Goal: Information Seeking & Learning: Check status

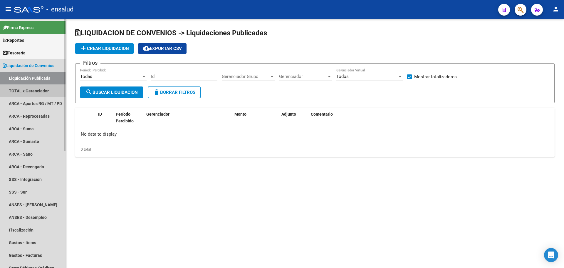
click at [34, 90] on link "TOTAL x Gerenciador" at bounding box center [32, 90] width 65 height 13
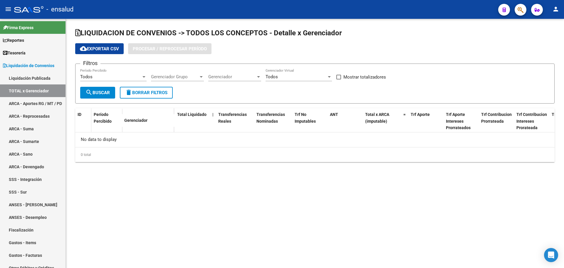
checkbox input "true"
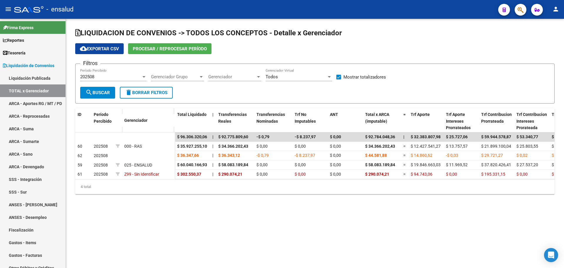
click at [115, 76] on div "202508" at bounding box center [110, 76] width 61 height 5
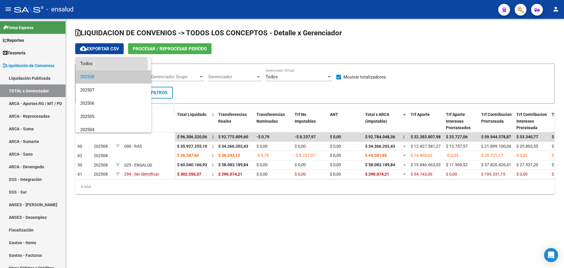
click at [102, 66] on span "Todos" at bounding box center [113, 63] width 66 height 13
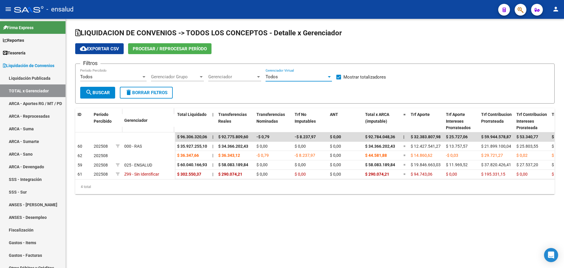
click at [282, 75] on div "Todos" at bounding box center [295, 76] width 61 height 5
click at [231, 79] on div at bounding box center [282, 134] width 564 height 268
click at [232, 77] on span "Gerenciador" at bounding box center [232, 76] width 48 height 5
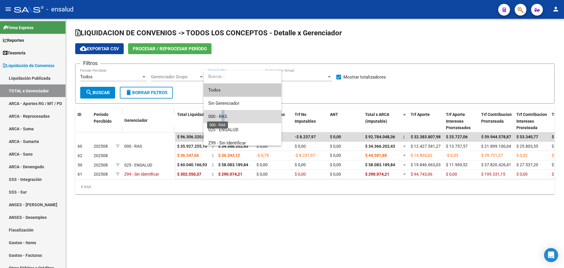
click at [223, 116] on span "000 - RAS" at bounding box center [217, 116] width 19 height 5
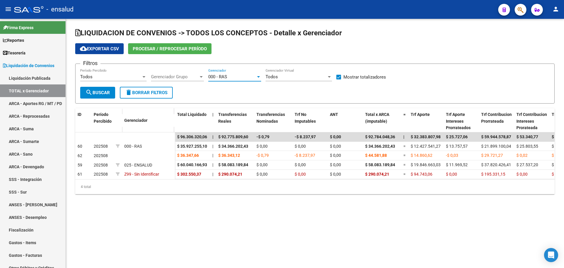
click at [107, 90] on span "search Buscar" at bounding box center [97, 92] width 24 height 5
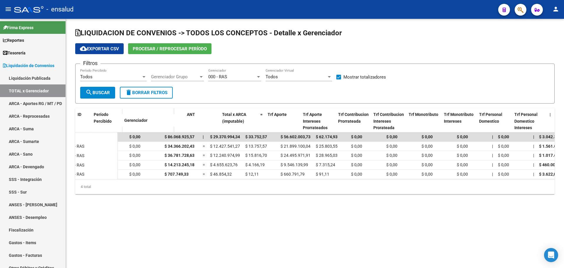
scroll to position [0, 137]
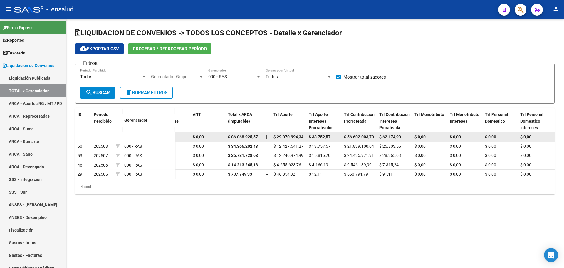
click at [284, 136] on span "$ 29.370.994,34" at bounding box center [288, 136] width 30 height 5
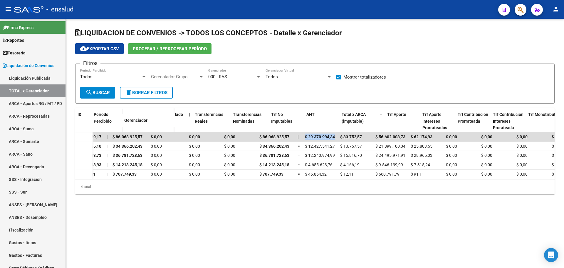
scroll to position [0, 0]
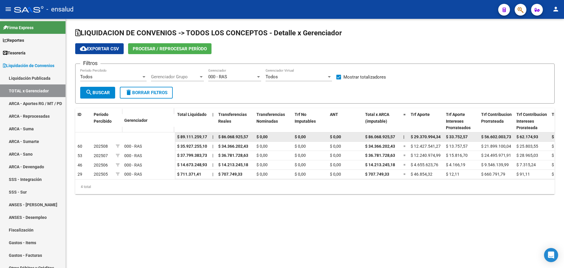
click at [186, 134] on span "$ 89.111.259,17" at bounding box center [192, 136] width 30 height 5
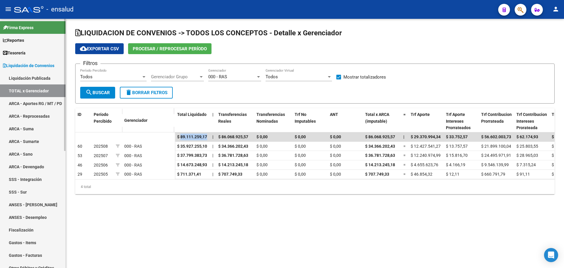
click at [27, 64] on span "Liquidación de Convenios" at bounding box center [28, 65] width 51 height 6
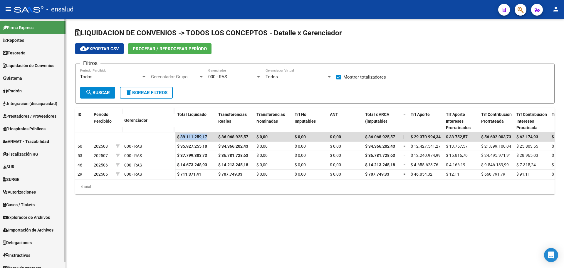
click at [23, 87] on link "Padrón" at bounding box center [32, 90] width 65 height 13
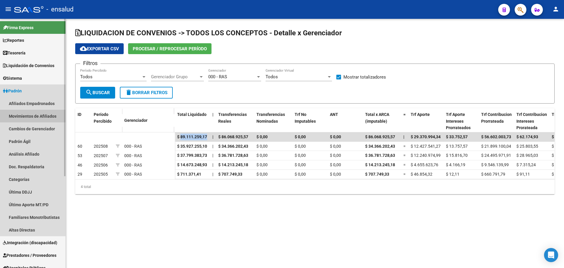
click at [26, 115] on link "Movimientos de Afiliados" at bounding box center [32, 116] width 65 height 13
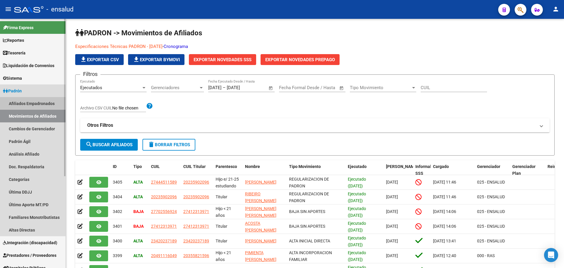
click at [37, 102] on link "Afiliados Empadronados" at bounding box center [32, 103] width 65 height 13
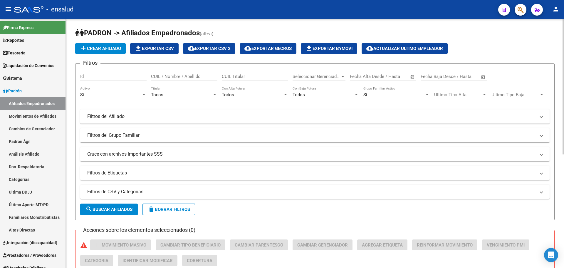
click at [120, 169] on mat-expansion-panel-header "Filtros de Etiquetas" at bounding box center [314, 173] width 469 height 14
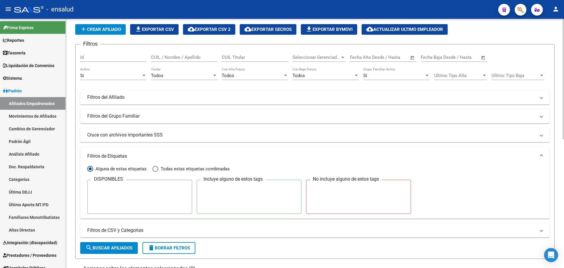
scroll to position [29, 0]
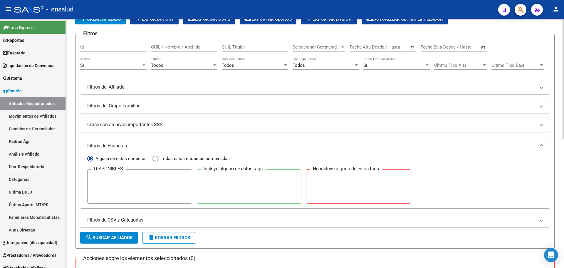
click at [109, 146] on mat-panel-title "Filtros de Etiquetas" at bounding box center [311, 145] width 448 height 6
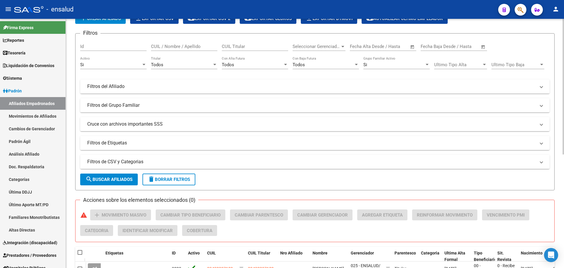
scroll to position [59, 0]
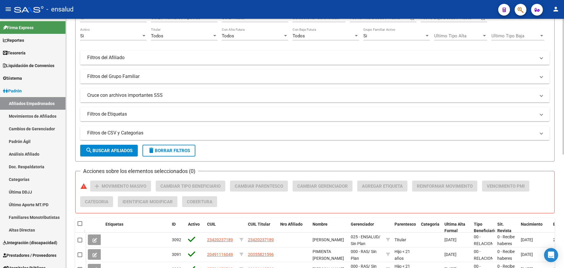
click at [126, 134] on mat-panel-title "Filtros de CSV y Categorias" at bounding box center [311, 133] width 448 height 6
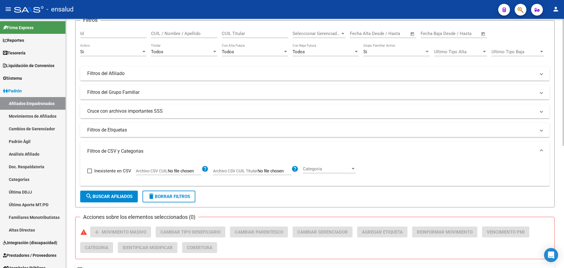
scroll to position [29, 0]
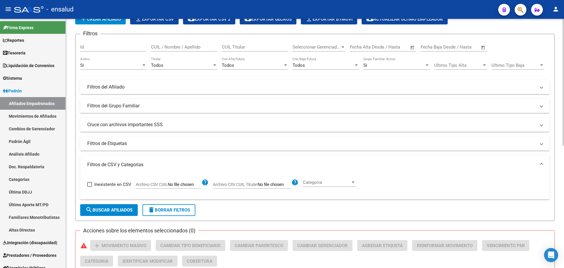
click at [307, 47] on span "Seleccionar Gerenciador" at bounding box center [316, 46] width 48 height 5
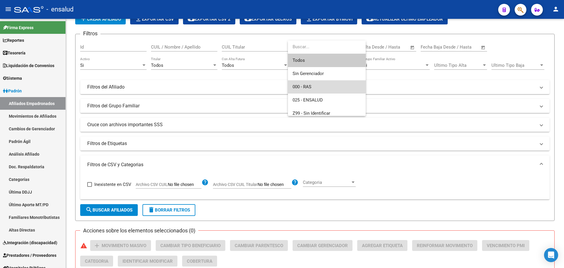
click at [297, 82] on span "000 - RAS" at bounding box center [326, 86] width 68 height 13
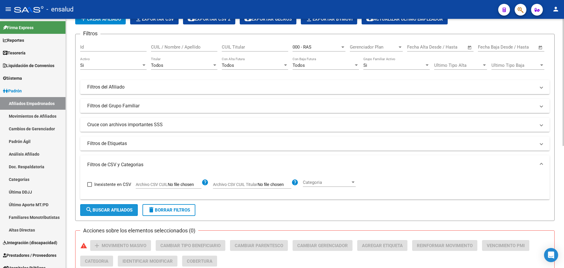
click at [120, 209] on span "search Buscar Afiliados" at bounding box center [108, 209] width 47 height 5
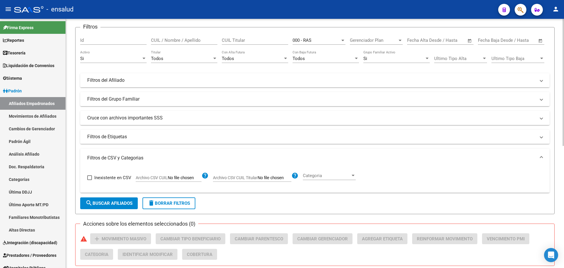
scroll to position [59, 0]
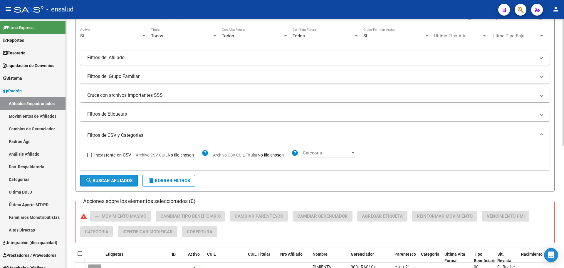
click at [125, 183] on button "search Buscar Afiliados" at bounding box center [109, 180] width 58 height 12
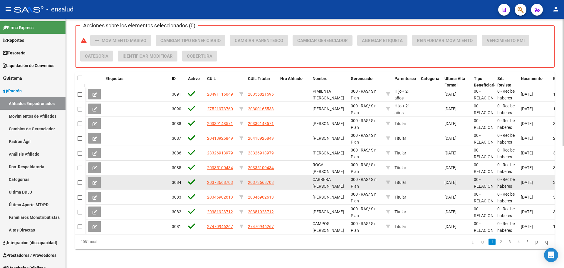
scroll to position [1, 0]
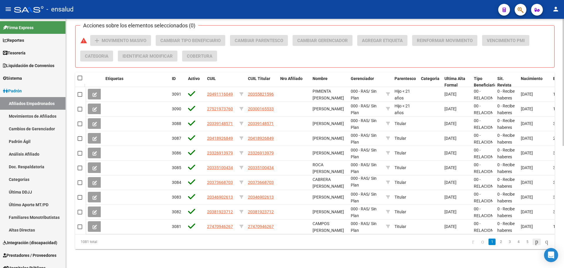
click at [534, 244] on icon "go to next page" at bounding box center [536, 241] width 5 height 7
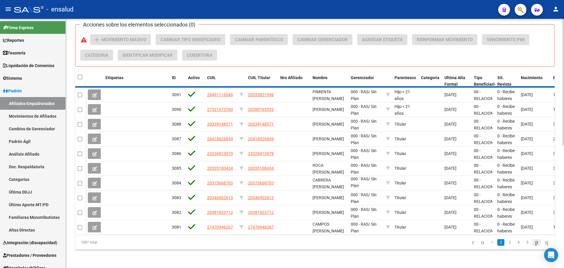
click at [532, 244] on div "1081 total 1 2 3 4 5" at bounding box center [314, 242] width 479 height 15
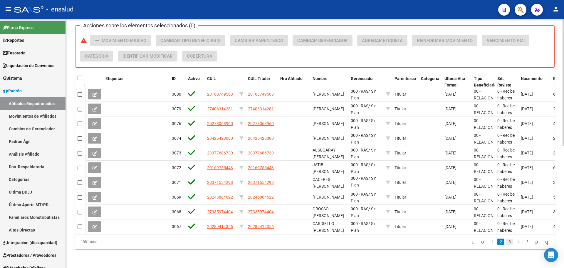
click at [506, 245] on link "3" at bounding box center [509, 241] width 7 height 6
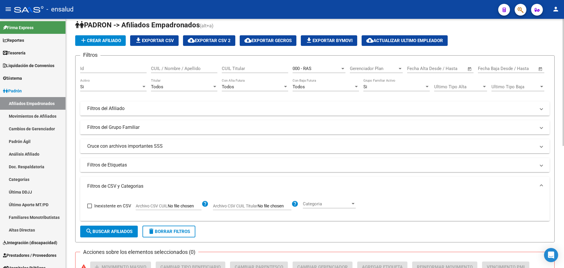
scroll to position [0, 0]
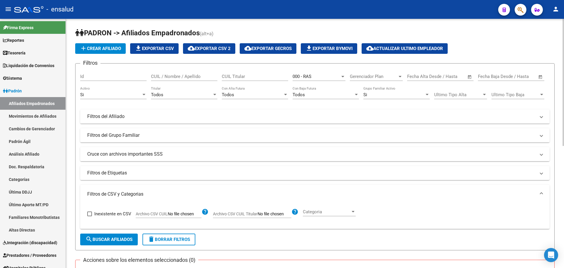
click at [379, 72] on div "Gerenciador Plan Gerenciador Plan" at bounding box center [376, 74] width 53 height 13
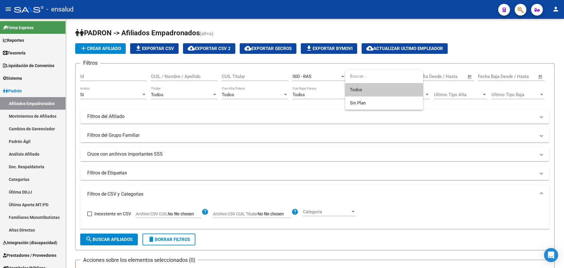
click at [378, 61] on div at bounding box center [282, 134] width 564 height 268
